Goal: Browse casually

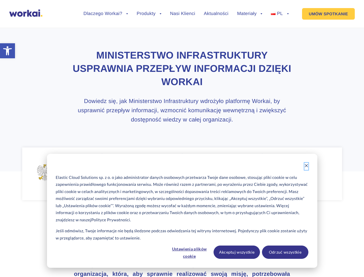
click at [306, 166] on icon "Dismiss cookie banner" at bounding box center [306, 165] width 4 height 4
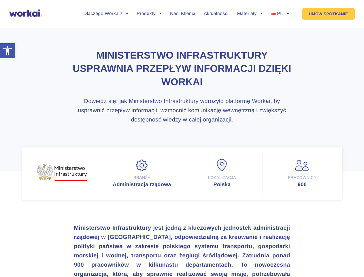
click at [190, 252] on h3 "Ministerstwo Infrastruktury jest jedną z kluczowych jednostek administracji rzą…" at bounding box center [182, 264] width 216 height 83
click at [237, 252] on h3 "Ministerstwo Infrastruktury jest jedną z kluczowych jednostek administracji rzą…" at bounding box center [182, 264] width 216 height 83
click at [285, 252] on h3 "Ministerstwo Infrastruktury jest jedną z kluczowych jednostek administracji rzą…" at bounding box center [182, 264] width 216 height 83
click at [106, 18] on li "Dlaczego Workai? back Dlaczego Workai? Kalkulator ROI Intranetu Bezpieczeństwo" at bounding box center [106, 18] width 45 height 13
click at [106, 14] on link "Dlaczego Workai?" at bounding box center [106, 14] width 45 height 5
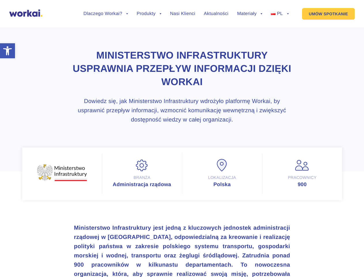
click at [149, 18] on li "Produkty back Workai Intranet Workai Connections Workai Knowledge Workai Mobile…" at bounding box center [149, 18] width 25 height 13
click at [250, 18] on li "Materiały back Centrum pomocy Przewodniki i ebooki Blog" at bounding box center [249, 18] width 25 height 13
click at [250, 14] on link "Materiały" at bounding box center [249, 14] width 25 height 5
click at [279, 18] on li "PL back EN FR ES DE" at bounding box center [280, 18] width 18 height 13
